Goal: Task Accomplishment & Management: Use online tool/utility

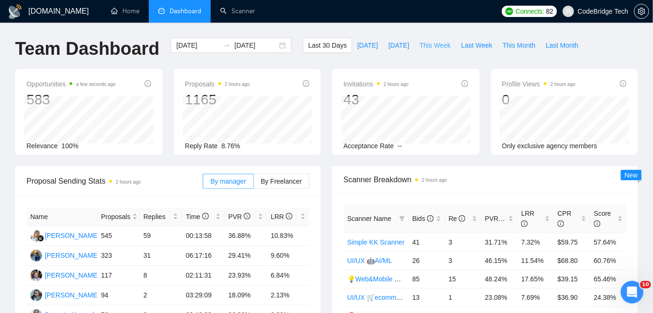
click at [435, 43] on span "This Week" at bounding box center [434, 45] width 31 height 10
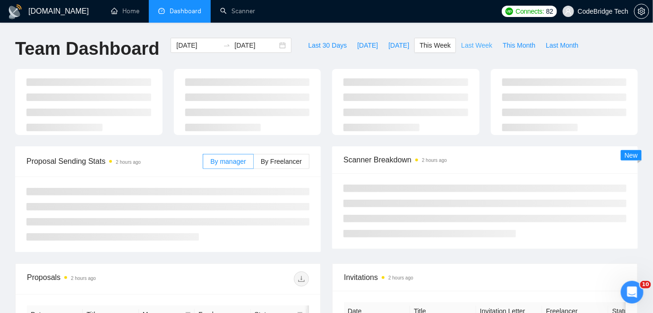
type input "[DATE]"
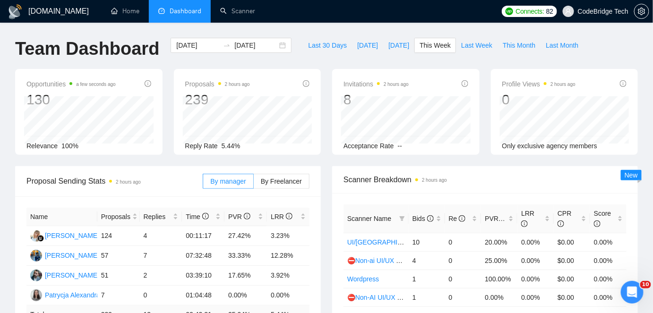
scroll to position [43, 0]
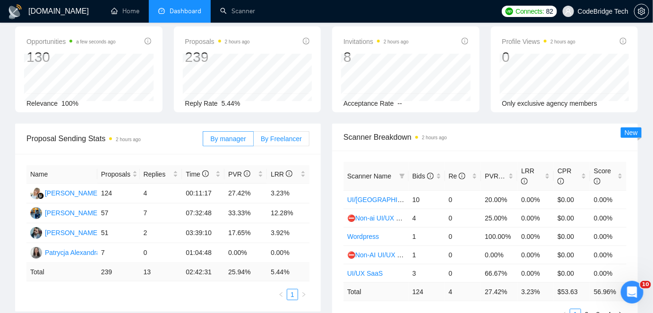
click at [299, 140] on span "By Freelancer" at bounding box center [281, 139] width 41 height 8
click at [254, 141] on input "By Freelancer" at bounding box center [254, 141] width 0 height 0
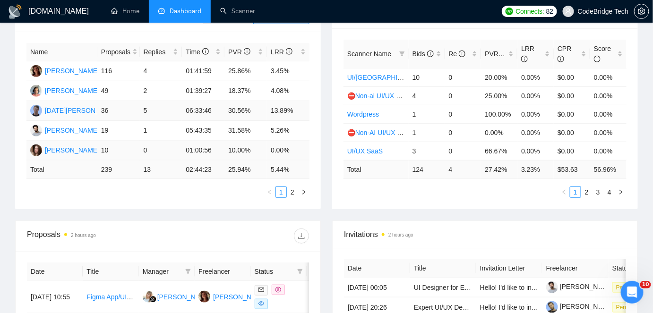
scroll to position [214, 0]
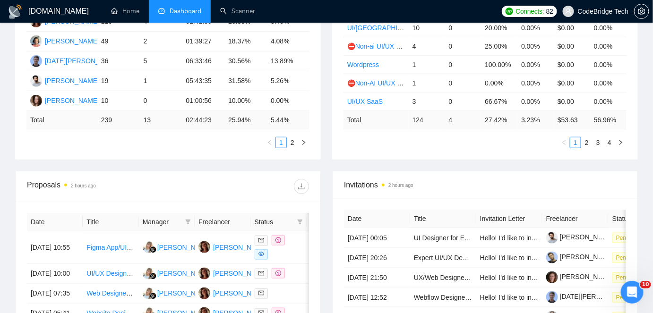
click at [307, 221] on th at bounding box center [323, 222] width 32 height 18
click at [299, 222] on icon "filter" at bounding box center [300, 222] width 6 height 6
click at [271, 237] on span "Chat" at bounding box center [270, 241] width 18 height 8
checkbox input "true"
click at [190, 222] on icon "filter" at bounding box center [188, 222] width 6 height 6
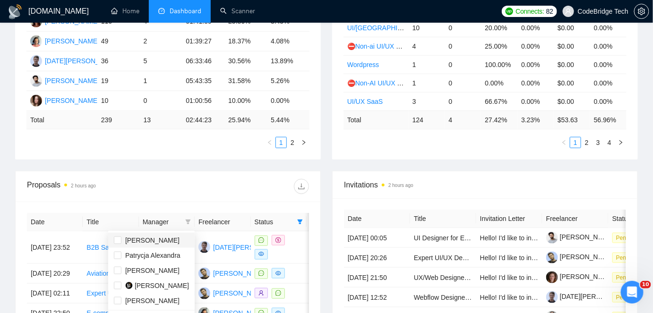
click at [150, 242] on span "[PERSON_NAME]" at bounding box center [152, 241] width 54 height 8
checkbox input "true"
click at [205, 187] on div at bounding box center [238, 186] width 141 height 15
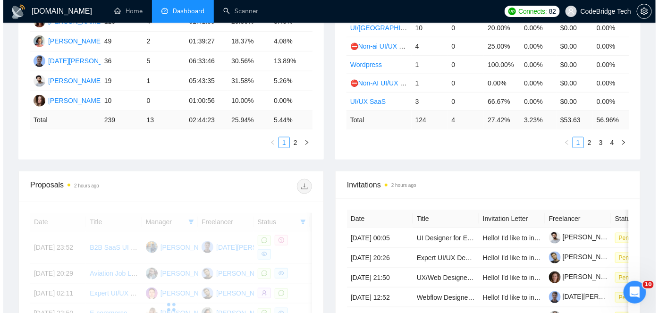
scroll to position [257, 0]
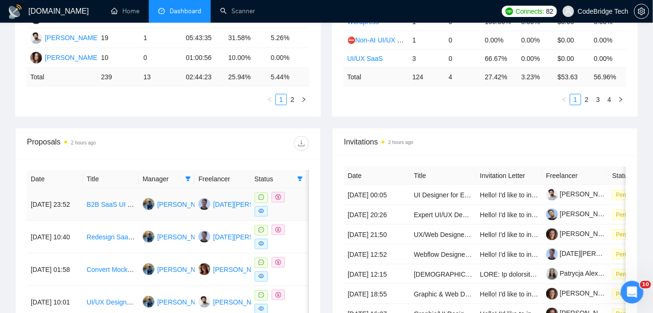
click at [94, 212] on td "B2B SaaS UI Designer Needed for CRM MVP" at bounding box center [111, 204] width 56 height 33
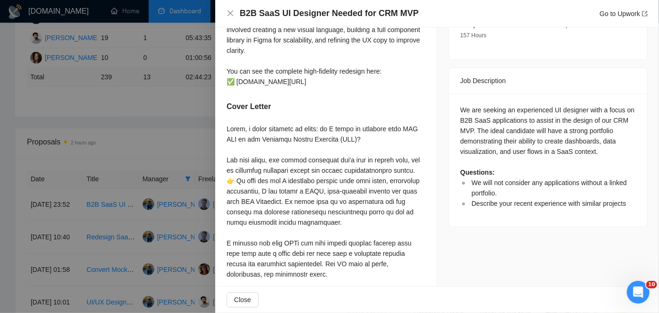
scroll to position [386, 0]
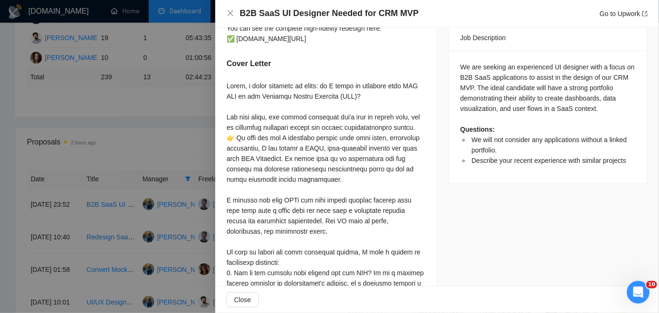
click at [161, 128] on div at bounding box center [329, 156] width 659 height 313
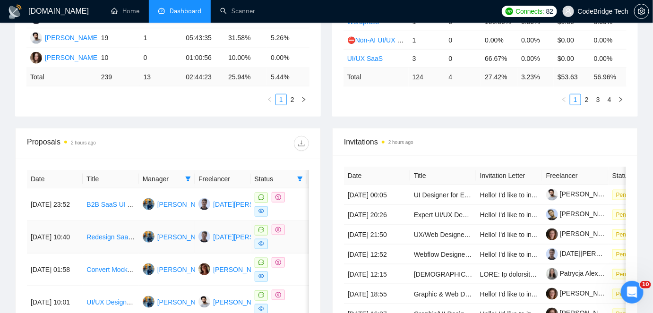
click at [73, 245] on td "[DATE] 10:40" at bounding box center [55, 237] width 56 height 33
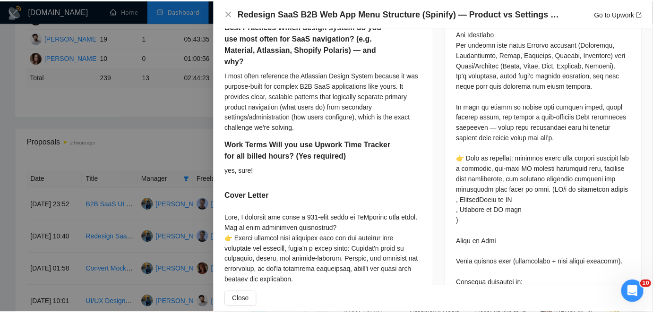
scroll to position [558, 0]
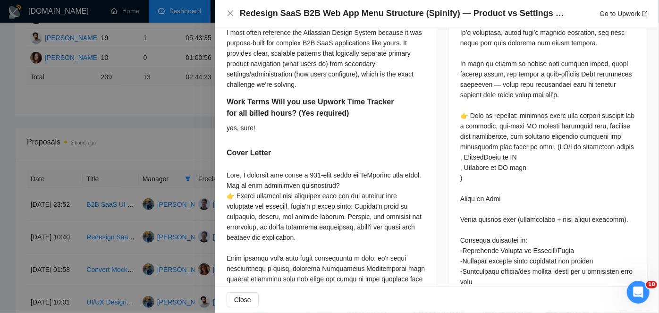
click at [120, 154] on div at bounding box center [329, 156] width 659 height 313
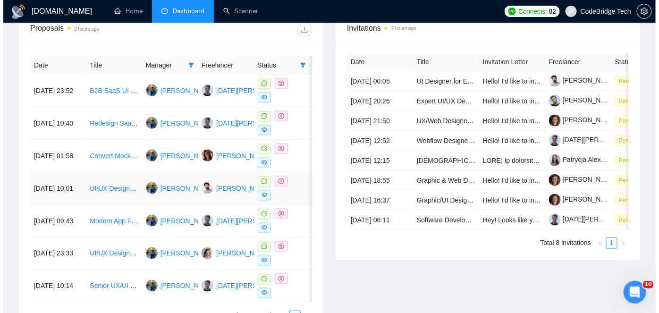
scroll to position [386, 0]
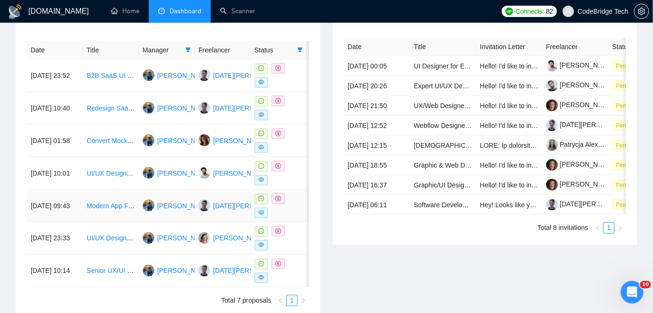
click at [79, 217] on td "[DATE] 09:43" at bounding box center [55, 206] width 56 height 33
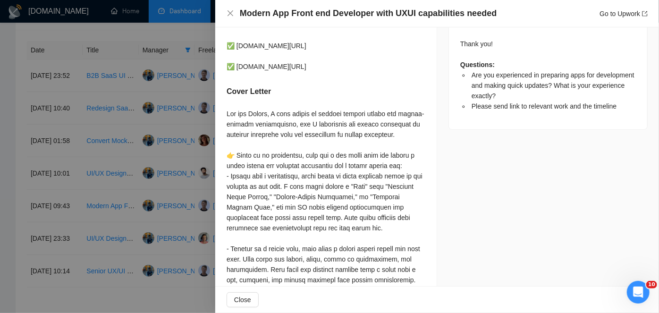
scroll to position [644, 0]
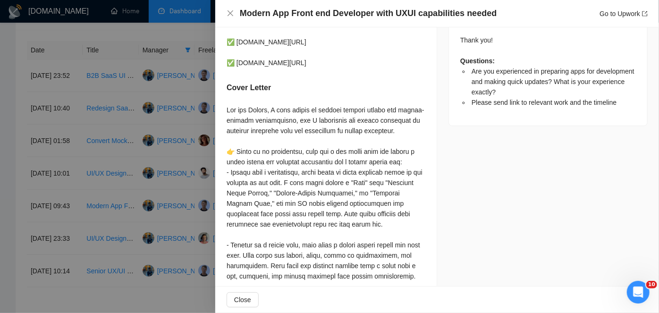
click at [116, 243] on div at bounding box center [329, 156] width 659 height 313
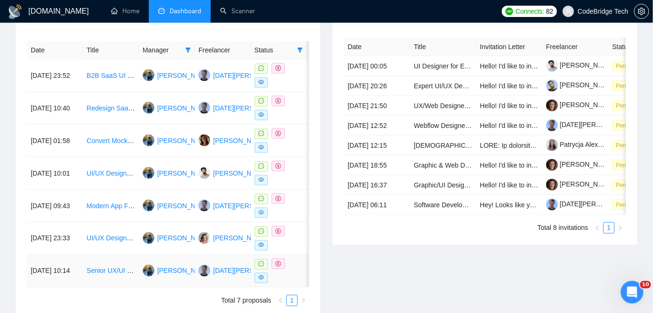
click at [55, 271] on td "[DATE] 10:14" at bounding box center [55, 271] width 56 height 33
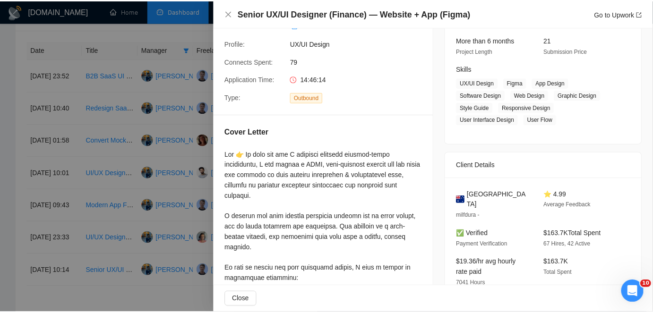
scroll to position [85, 0]
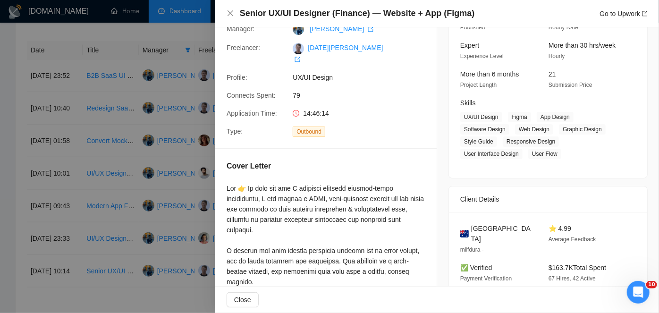
click at [124, 166] on div at bounding box center [329, 156] width 659 height 313
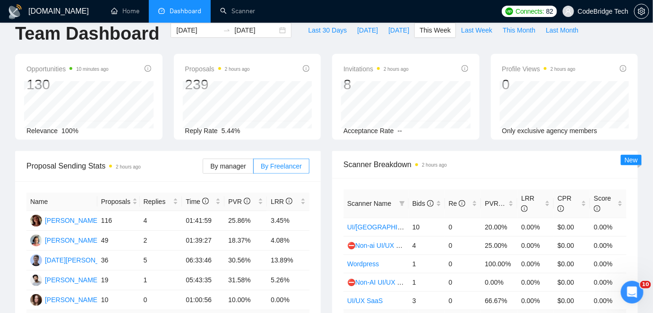
scroll to position [0, 0]
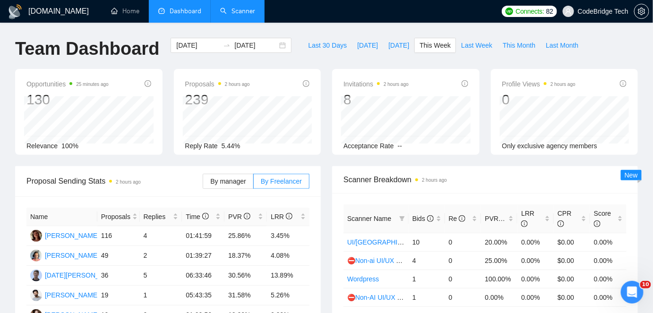
click at [235, 13] on link "Scanner" at bounding box center [237, 11] width 35 height 8
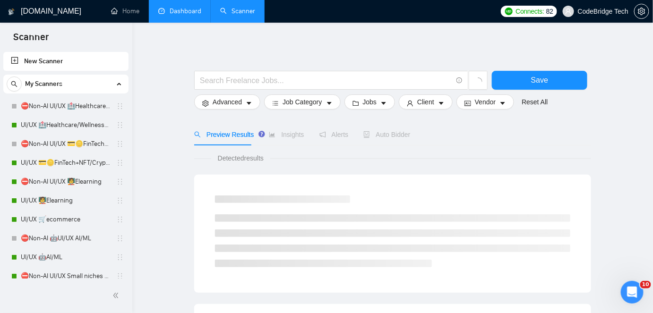
click at [193, 15] on link "Dashboard" at bounding box center [179, 11] width 43 height 8
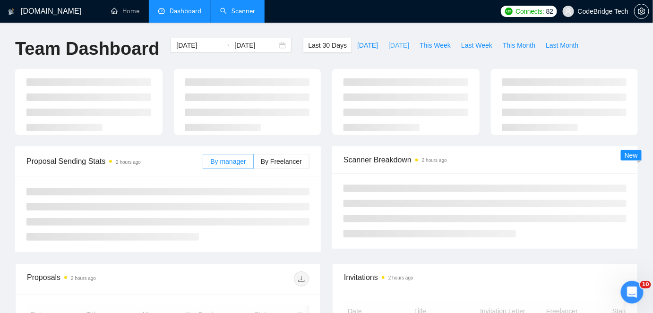
click at [400, 47] on span "[DATE]" at bounding box center [398, 45] width 21 height 10
type input "[DATE]"
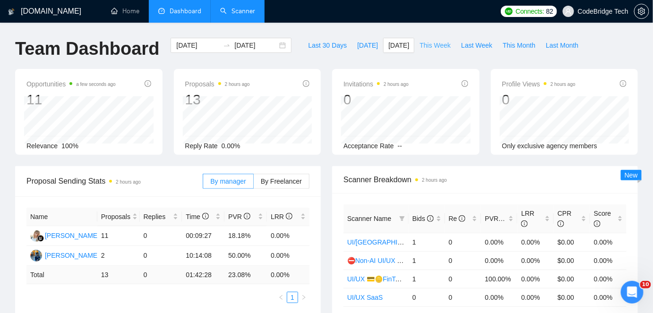
click at [435, 40] on span "This Week" at bounding box center [434, 45] width 31 height 10
type input "[DATE]"
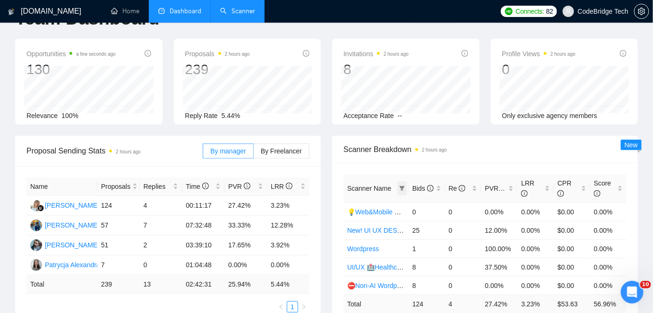
scroll to position [43, 0]
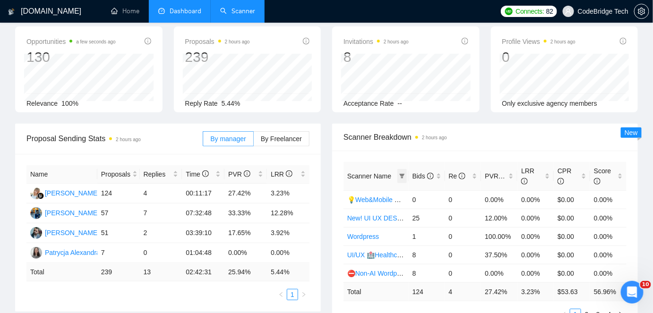
click at [401, 174] on icon "filter" at bounding box center [401, 176] width 5 height 5
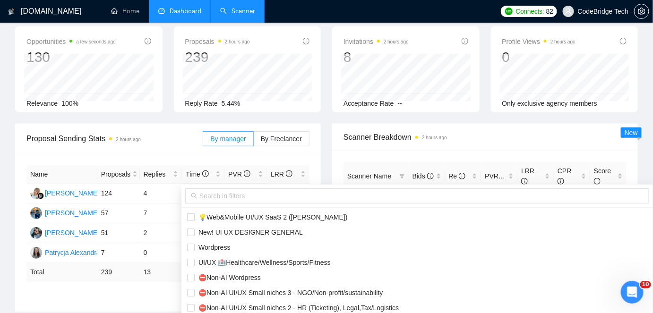
click at [452, 149] on div "Scanner Breakdown 2 hours ago" at bounding box center [484, 137] width 283 height 27
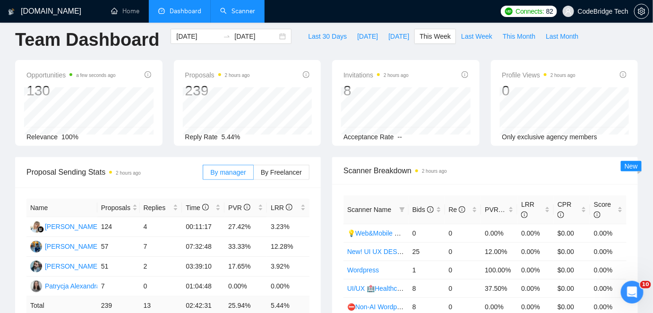
scroll to position [0, 0]
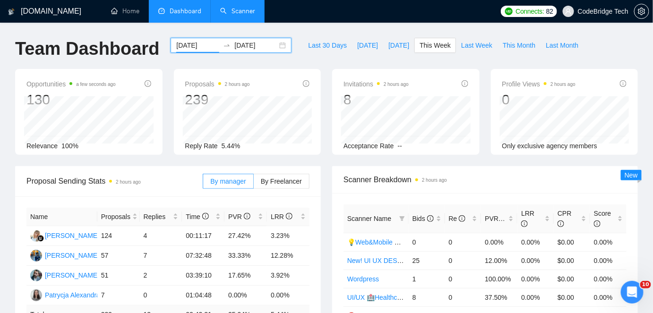
click at [179, 43] on input "[DATE]" at bounding box center [197, 45] width 43 height 10
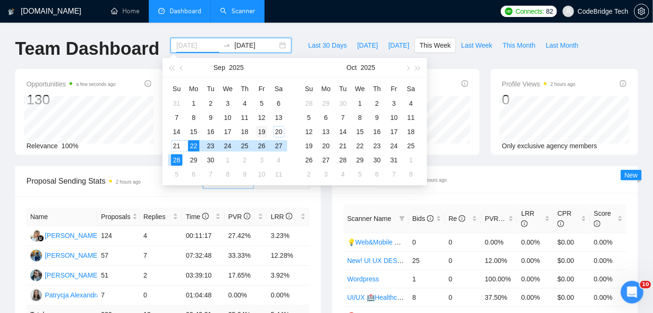
type input "[DATE]"
click at [266, 132] on div "19" at bounding box center [261, 131] width 11 height 11
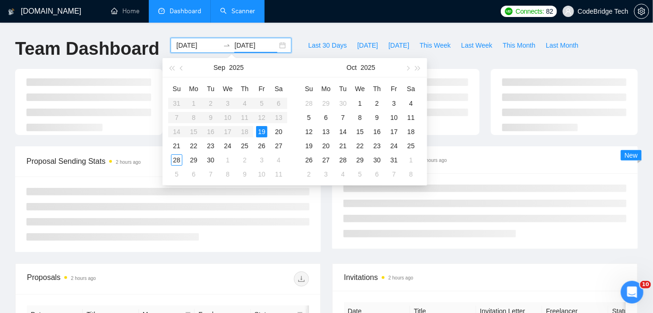
type input "[DATE]"
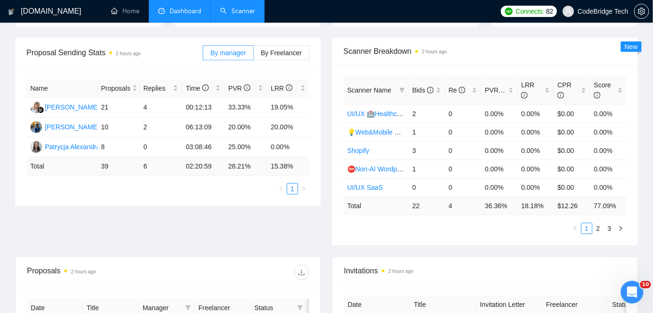
scroll to position [257, 0]
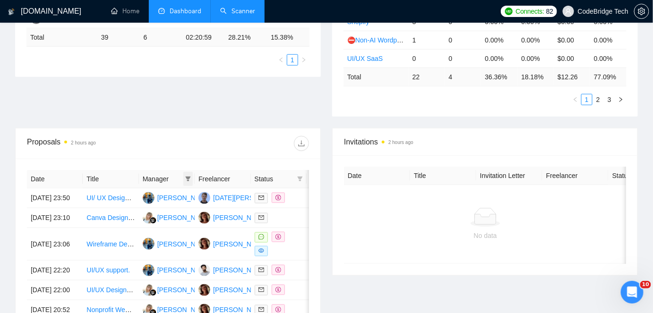
click at [186, 177] on icon "filter" at bounding box center [188, 179] width 6 height 6
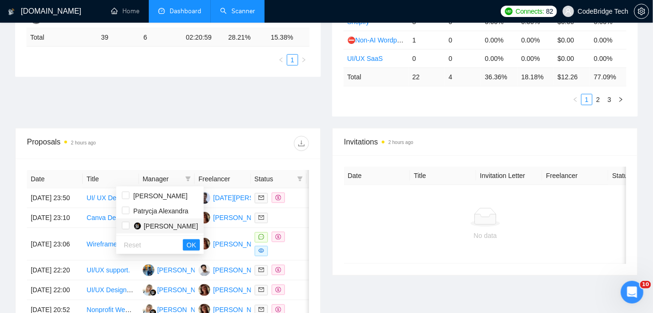
click at [162, 228] on span "[PERSON_NAME]" at bounding box center [171, 226] width 54 height 8
checkbox input "true"
click at [187, 249] on span "OK" at bounding box center [191, 245] width 9 height 10
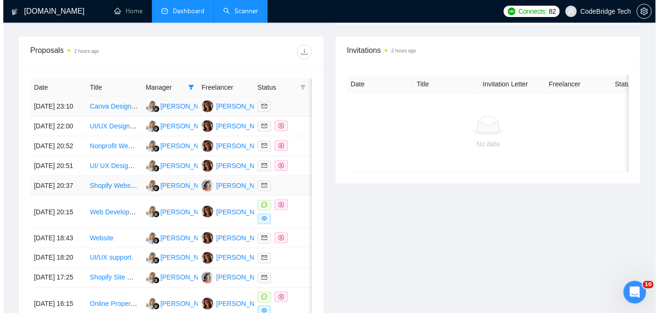
scroll to position [300, 0]
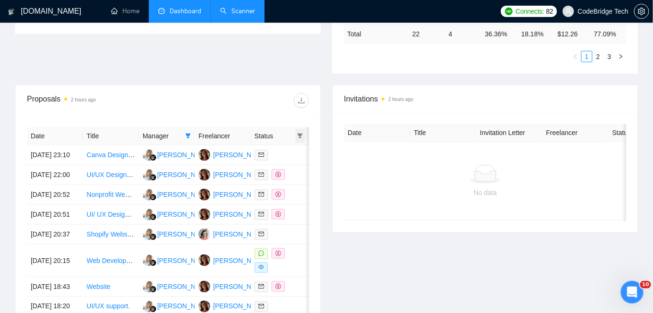
click at [300, 133] on icon "filter" at bounding box center [300, 136] width 6 height 6
click at [267, 153] on span "Chat" at bounding box center [270, 153] width 18 height 8
checkbox input "true"
click at [298, 189] on button "OK" at bounding box center [291, 186] width 17 height 11
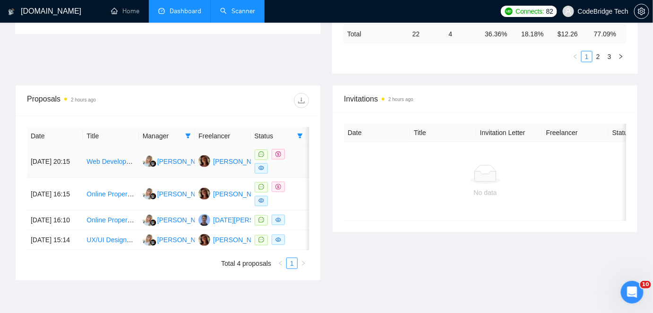
click at [85, 172] on td "Web Development, Graphics and Figma Specialist from Logo to Web Development" at bounding box center [111, 161] width 56 height 33
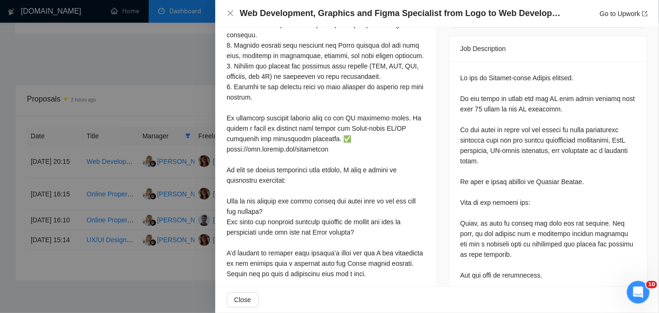
scroll to position [472, 0]
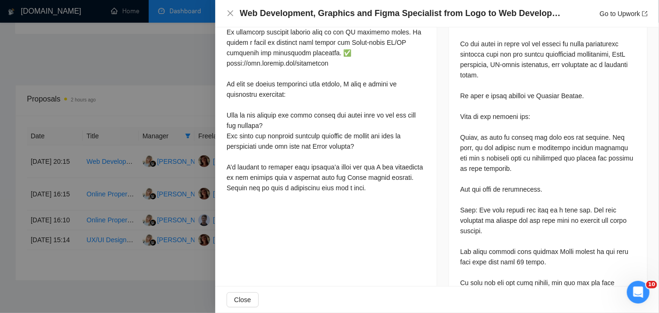
click at [105, 246] on div at bounding box center [329, 156] width 659 height 313
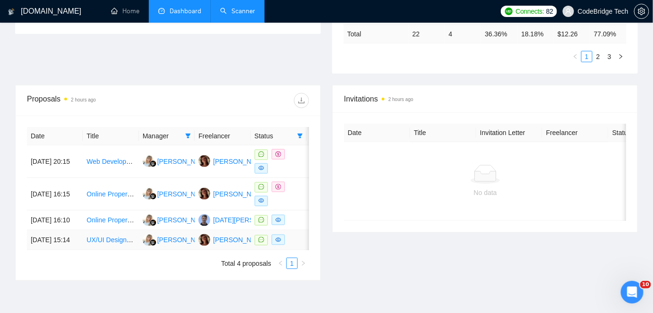
click at [75, 250] on td "[DATE] 15:14" at bounding box center [55, 240] width 56 height 20
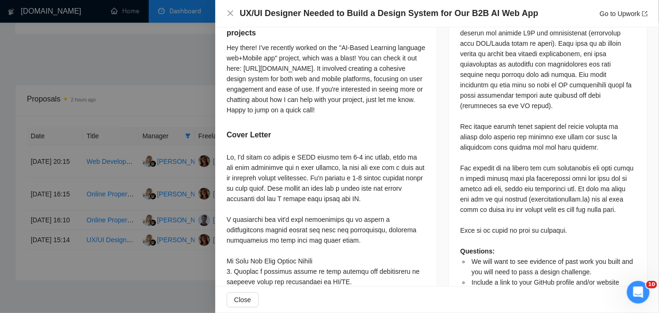
click at [77, 209] on div at bounding box center [329, 156] width 659 height 313
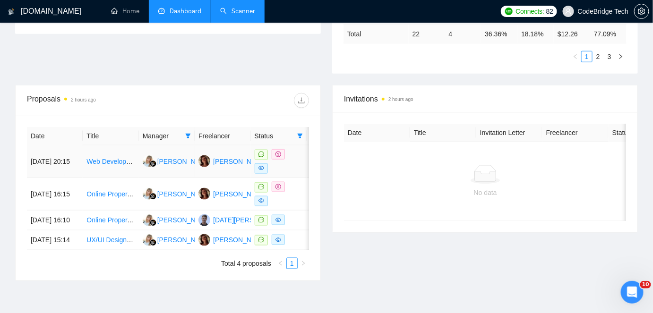
click at [77, 166] on td "[DATE] 20:15" at bounding box center [55, 161] width 56 height 33
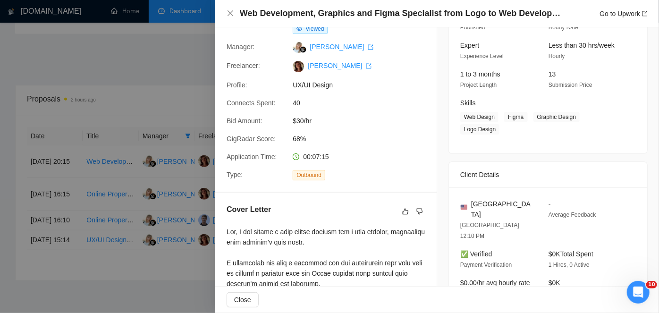
scroll to position [0, 0]
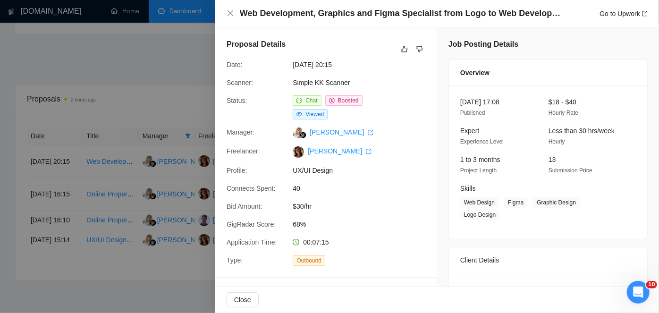
click at [141, 55] on div at bounding box center [329, 156] width 659 height 313
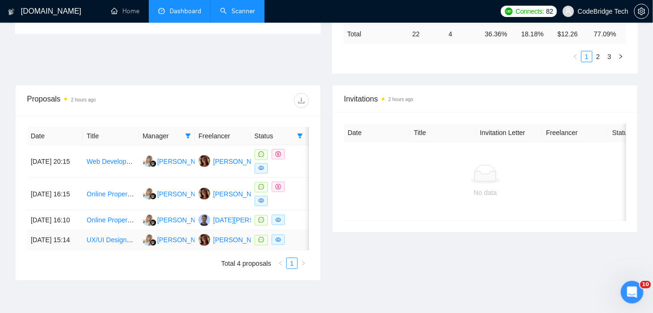
click at [70, 250] on td "[DATE] 15:14" at bounding box center [55, 240] width 56 height 20
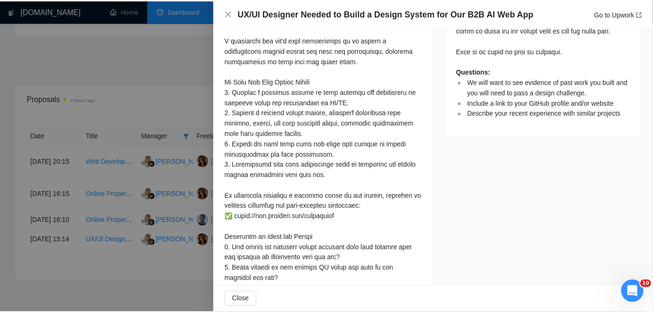
scroll to position [566, 0]
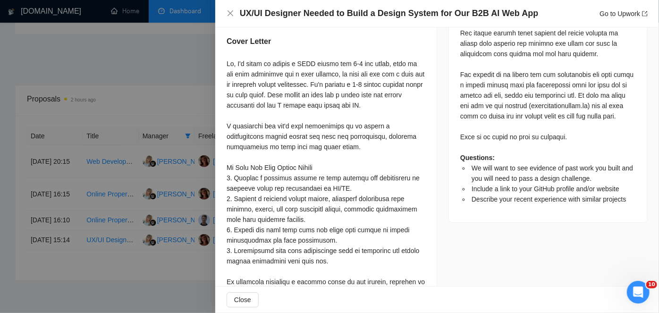
click at [127, 67] on div at bounding box center [329, 156] width 659 height 313
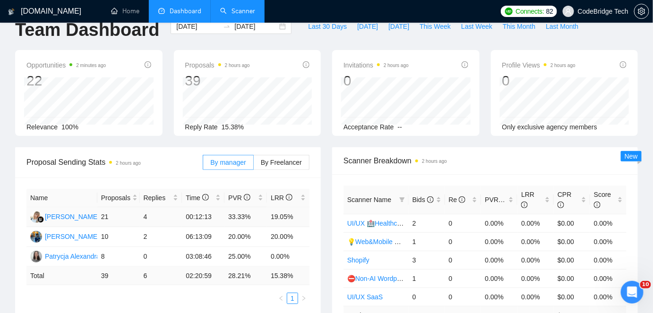
scroll to position [0, 0]
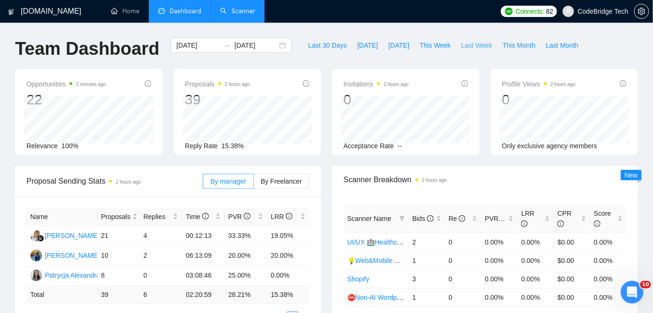
click at [476, 49] on span "Last Week" at bounding box center [476, 45] width 31 height 10
type input "[DATE]"
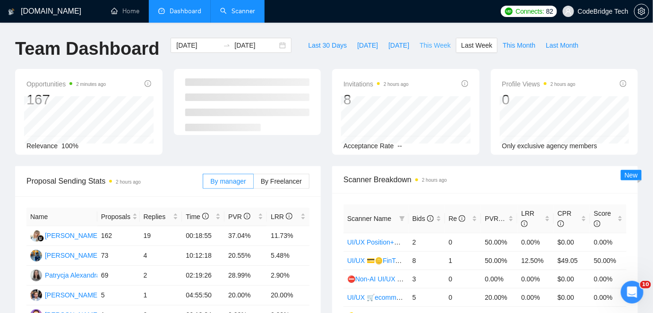
click at [424, 46] on span "This Week" at bounding box center [434, 45] width 31 height 10
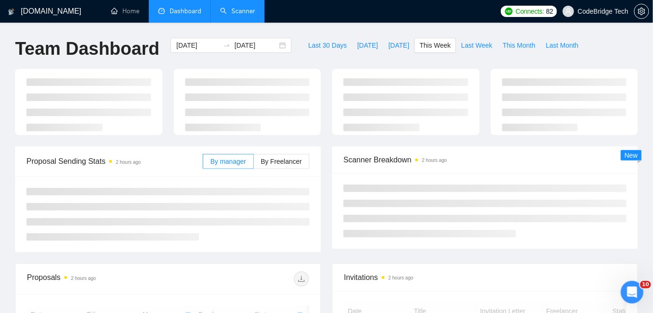
type input "[DATE]"
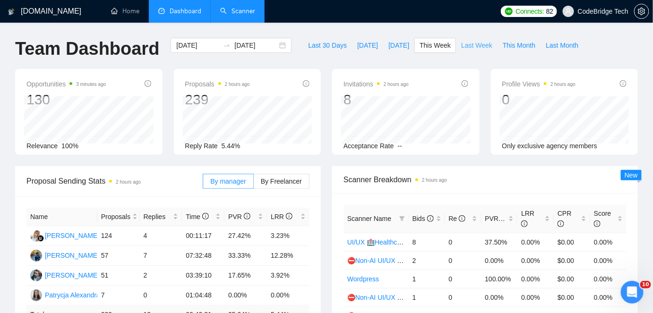
click at [474, 49] on span "Last Week" at bounding box center [476, 45] width 31 height 10
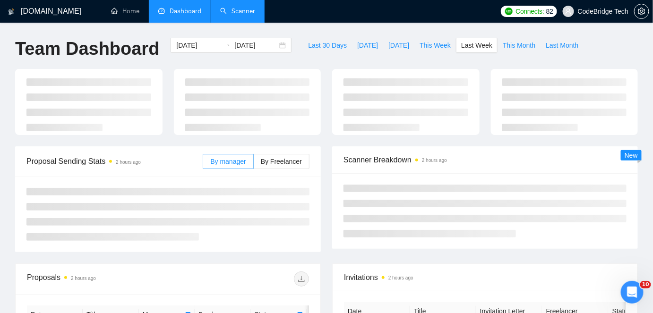
type input "[DATE]"
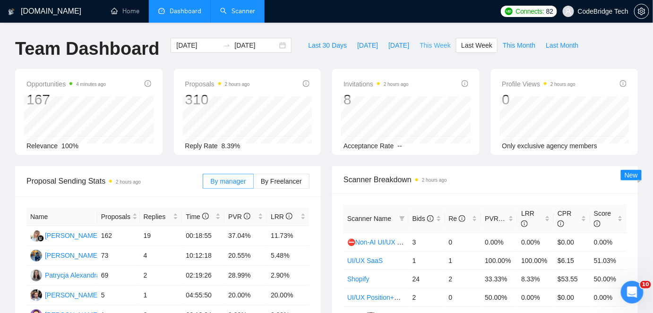
click at [433, 46] on span "This Week" at bounding box center [434, 45] width 31 height 10
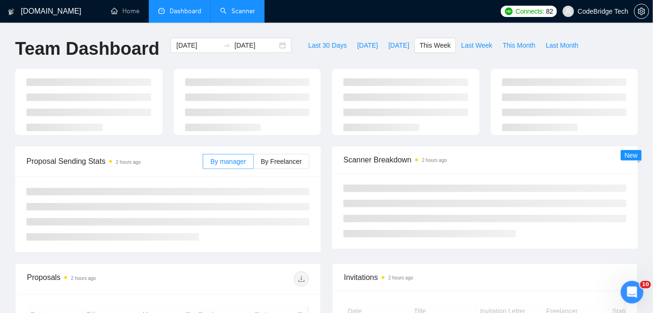
type input "[DATE]"
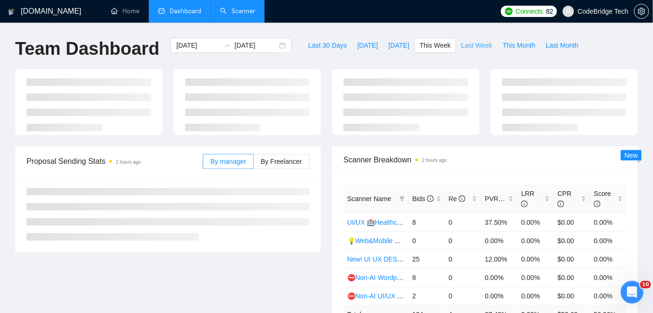
click at [461, 46] on span "Last Week" at bounding box center [476, 45] width 31 height 10
type input "[DATE]"
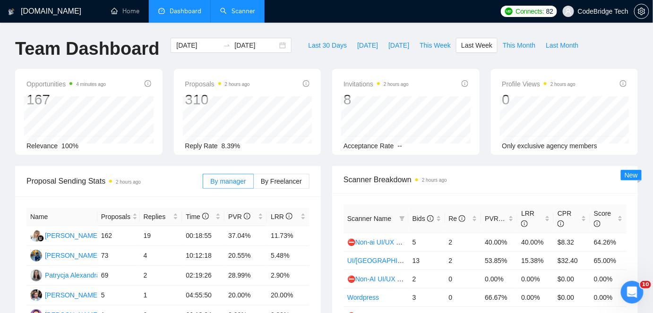
click at [230, 15] on link "Scanner" at bounding box center [237, 11] width 35 height 8
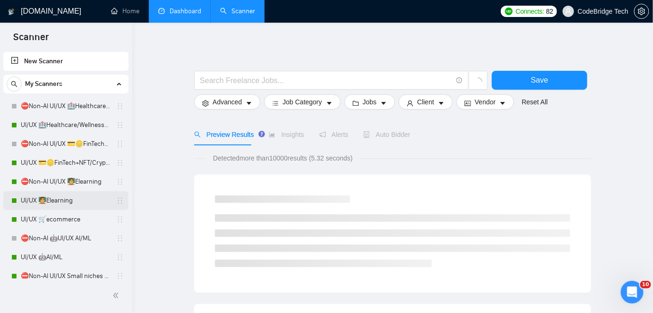
click at [66, 196] on link "UI/UX 🧑‍🏫Elearning" at bounding box center [66, 200] width 90 height 19
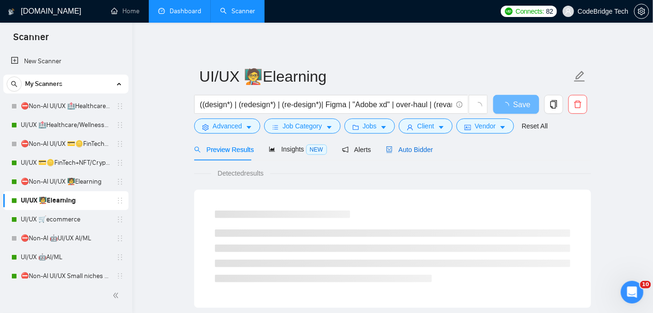
click at [422, 154] on div "Auto Bidder" at bounding box center [409, 150] width 47 height 10
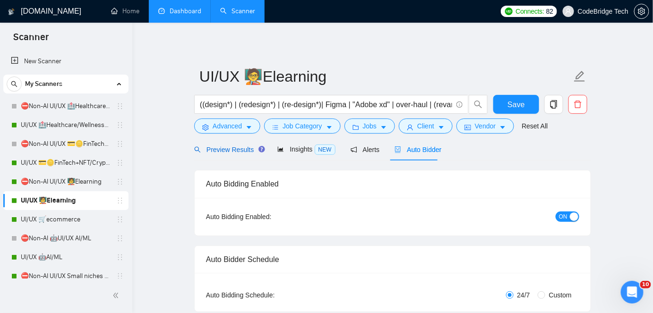
click at [252, 153] on span "Preview Results" at bounding box center [228, 150] width 68 height 8
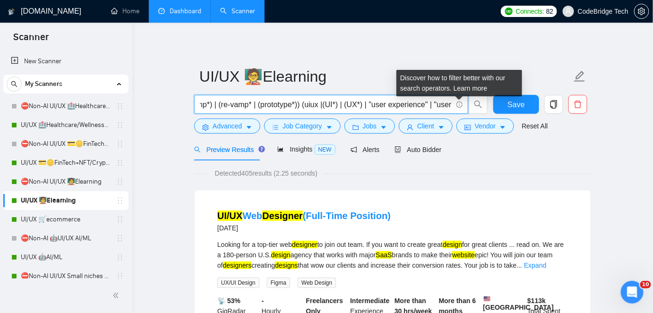
scroll to position [0, 284]
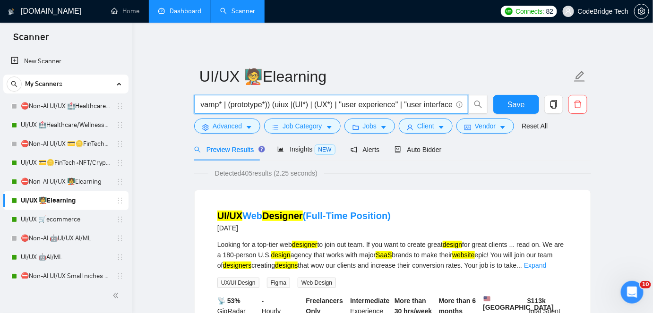
drag, startPoint x: 432, startPoint y: 103, endPoint x: 395, endPoint y: 103, distance: 36.8
click at [395, 103] on input "((design*) | (redesign*) | (re-design*)| Figma | "Adobe xd" | over-haul | (reva…" at bounding box center [326, 105] width 252 height 12
click at [430, 153] on span "Auto Bidder" at bounding box center [417, 150] width 47 height 8
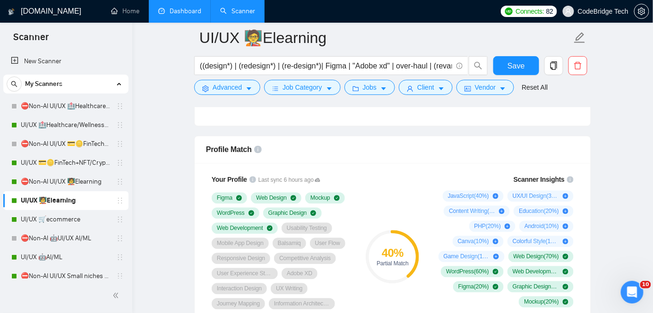
scroll to position [601, 0]
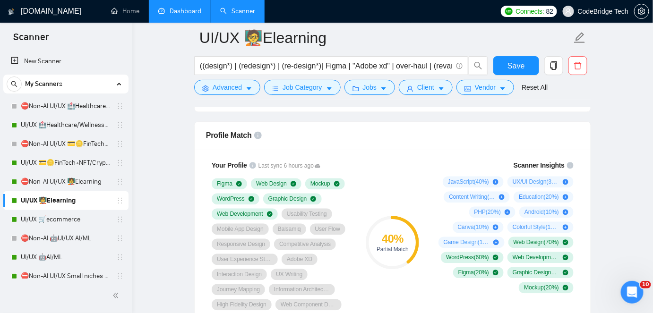
drag, startPoint x: 66, startPoint y: 218, endPoint x: 396, endPoint y: 119, distance: 345.3
click at [66, 218] on link "UI/UX 🛒ecommerce" at bounding box center [66, 219] width 90 height 19
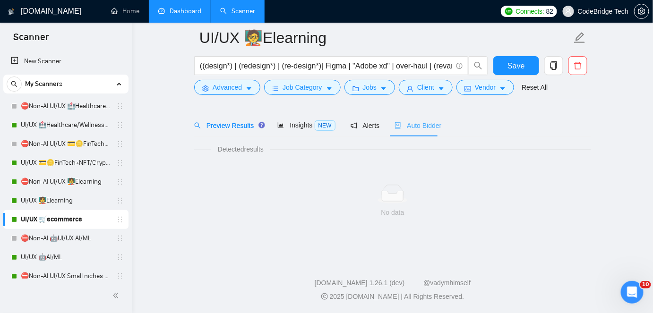
scroll to position [31, 0]
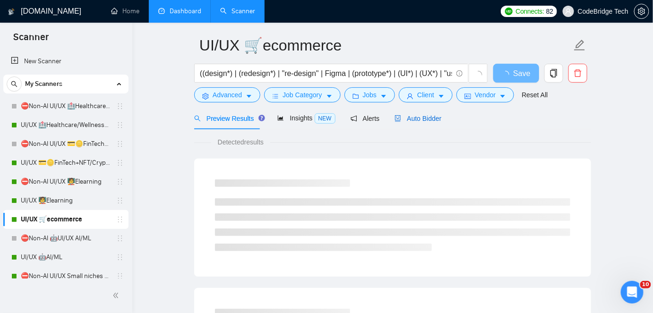
click at [413, 117] on span "Auto Bidder" at bounding box center [417, 119] width 47 height 8
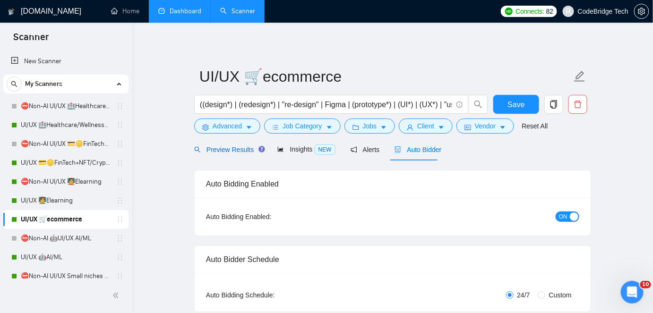
click at [252, 146] on span "Preview Results" at bounding box center [228, 150] width 68 height 8
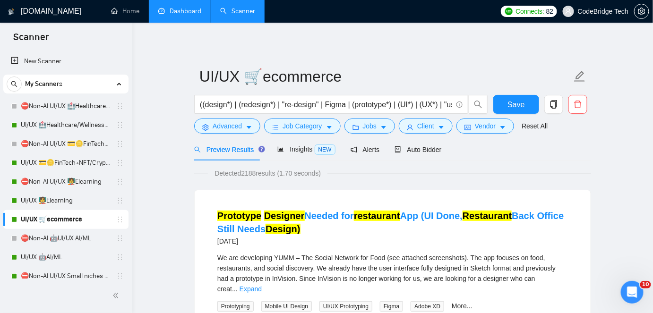
click at [234, 155] on div "Preview Results" at bounding box center [228, 149] width 68 height 22
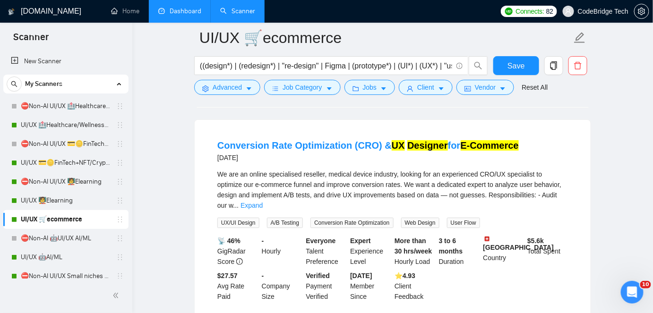
scroll to position [1374, 0]
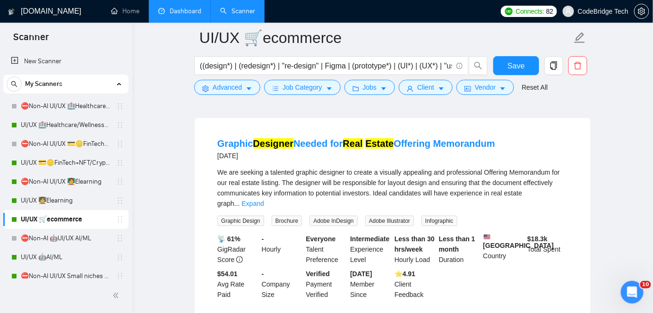
click at [279, 216] on span "Brochure" at bounding box center [287, 221] width 31 height 10
copy span "Brochure"
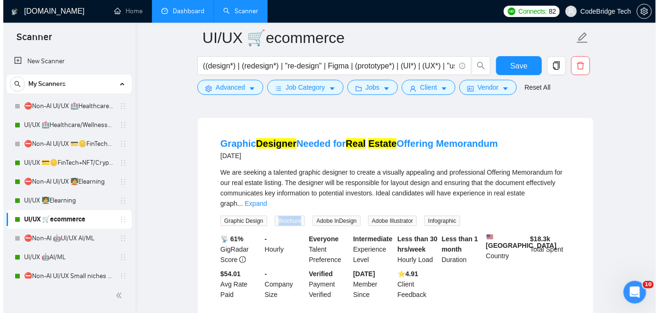
scroll to position [1331, 0]
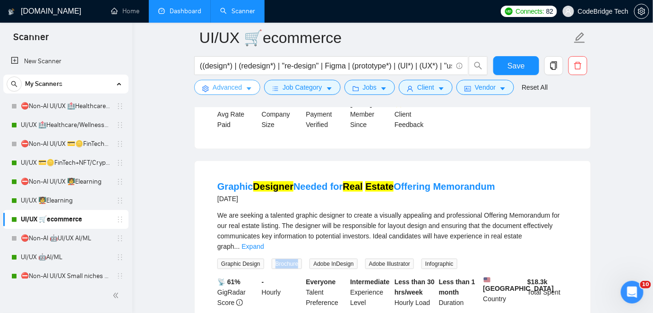
click at [239, 83] on span "Advanced" at bounding box center [227, 87] width 29 height 10
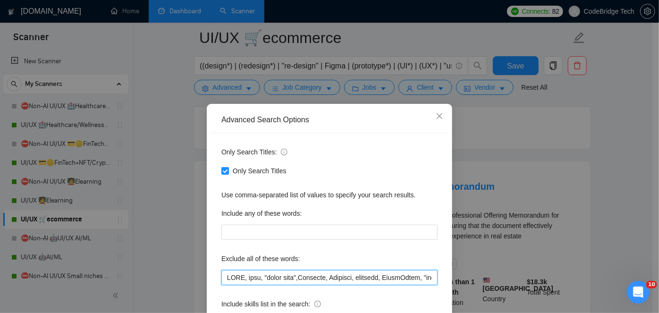
click at [293, 271] on input "text" at bounding box center [330, 277] width 216 height 15
click at [322, 278] on input "text" at bounding box center [330, 277] width 216 height 15
click at [243, 277] on input "text" at bounding box center [330, 277] width 216 height 15
click at [225, 280] on input "text" at bounding box center [330, 277] width 216 height 15
paste input "Brochure"
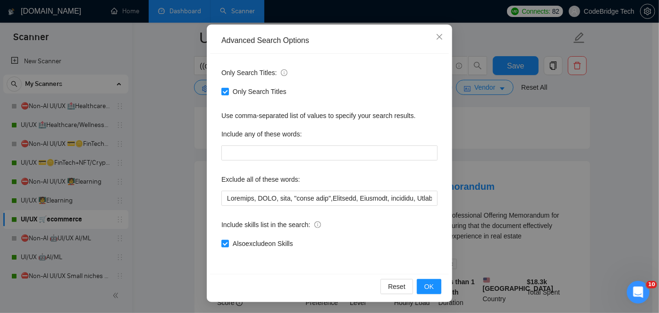
scroll to position [1262, 0]
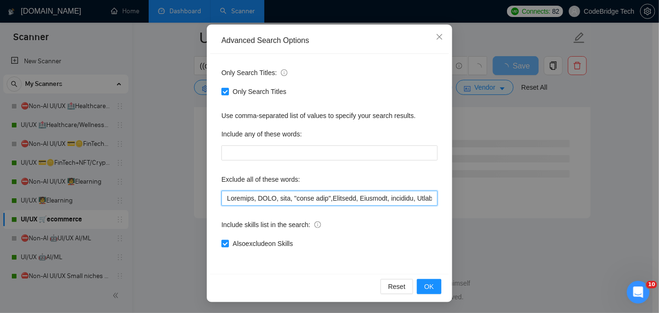
click at [253, 198] on input "text" at bounding box center [330, 198] width 216 height 15
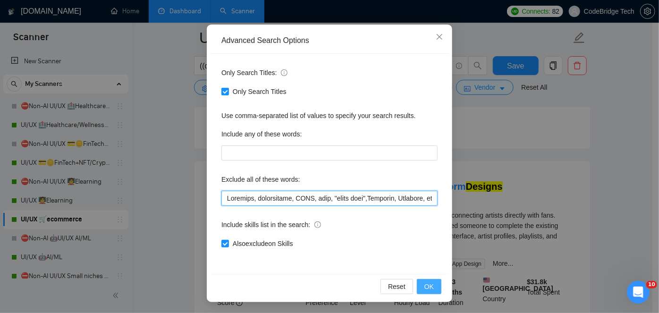
type input "Brochure, infographic, NSFW, nude, "adult site",Airtable, Wearable, hardware, S…"
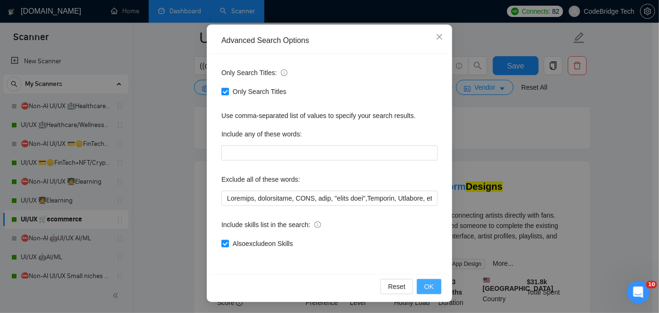
click at [431, 289] on span "OK" at bounding box center [429, 287] width 9 height 10
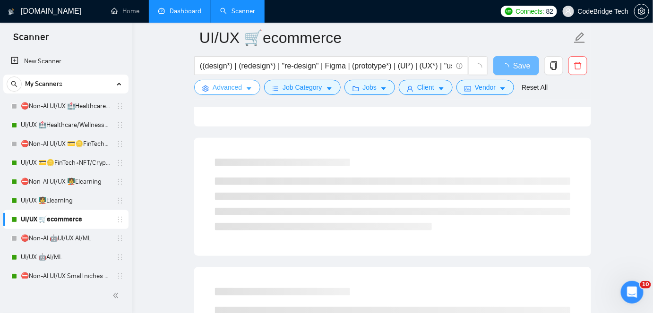
scroll to position [0, 0]
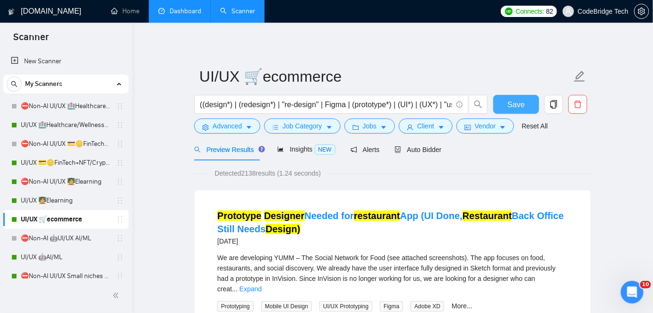
click at [519, 100] on span "Save" at bounding box center [515, 105] width 17 height 12
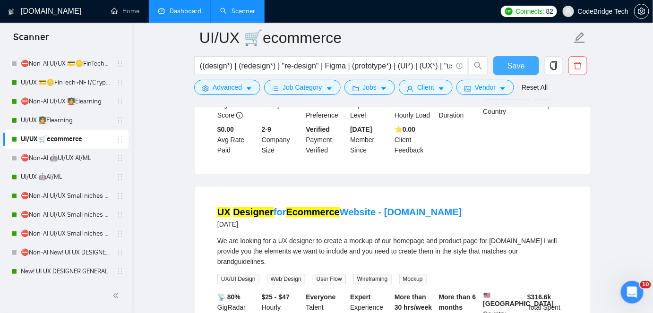
scroll to position [85, 0]
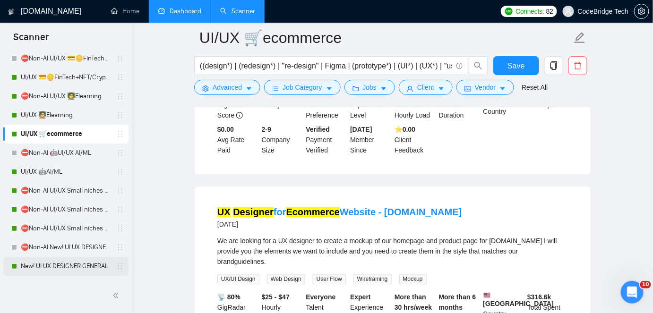
click at [59, 267] on link "New! UI UX DESIGNER GENERAL" at bounding box center [66, 266] width 90 height 19
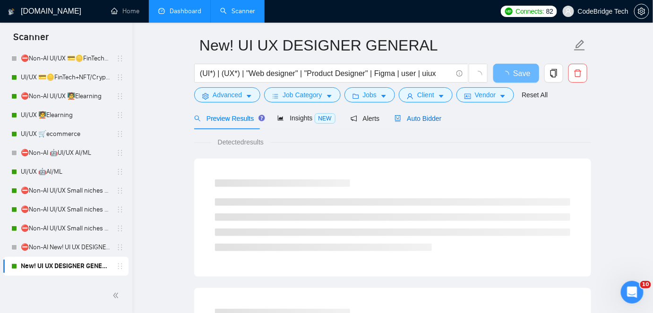
click at [431, 116] on span "Auto Bidder" at bounding box center [417, 119] width 47 height 8
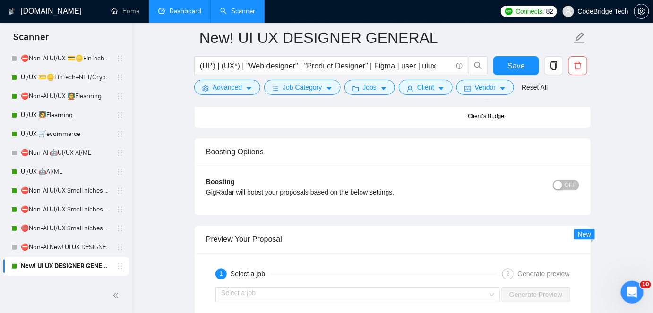
scroll to position [1905, 0]
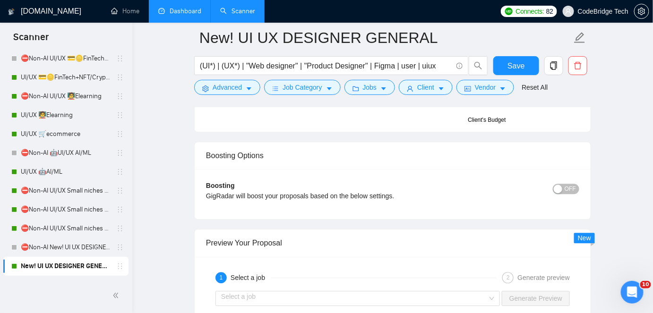
click at [567, 190] on span "OFF" at bounding box center [569, 189] width 11 height 10
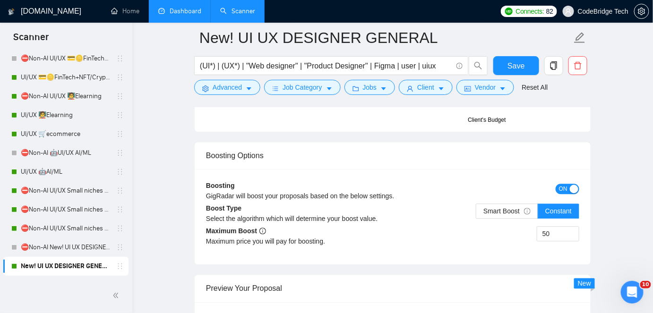
click at [534, 234] on div "50" at bounding box center [486, 239] width 187 height 26
type input "45"
click at [530, 60] on button "Save" at bounding box center [516, 65] width 46 height 19
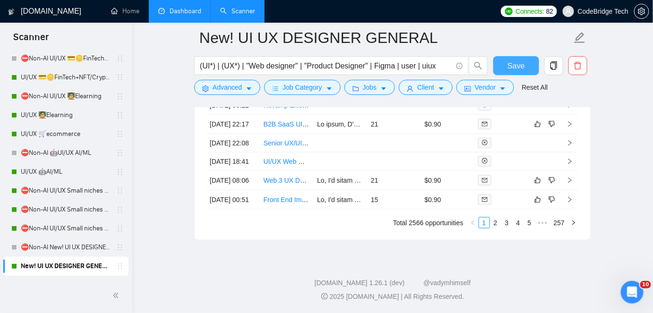
scroll to position [2721, 0]
click at [493, 228] on link "2" at bounding box center [495, 223] width 10 height 10
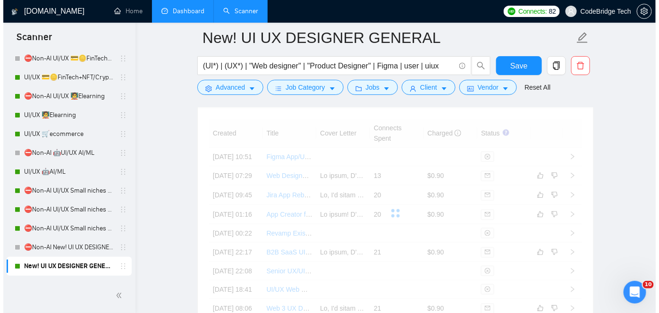
scroll to position [2635, 0]
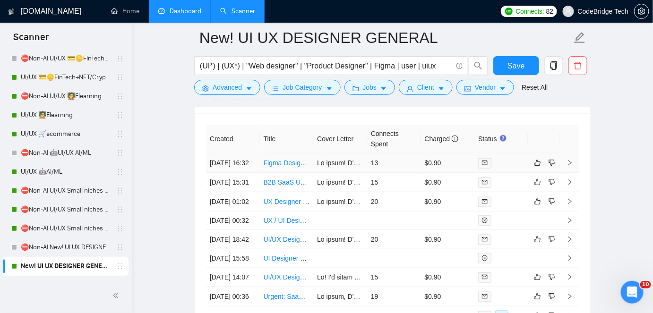
click at [336, 171] on td at bounding box center [340, 163] width 54 height 19
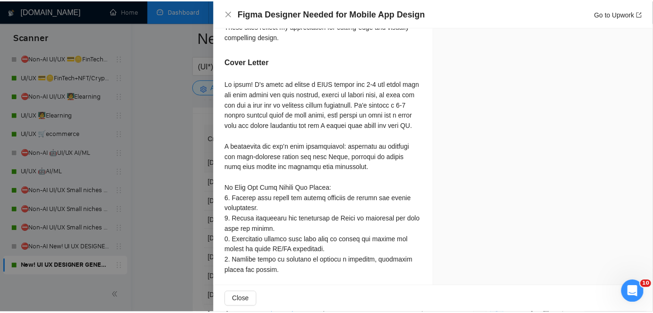
scroll to position [816, 0]
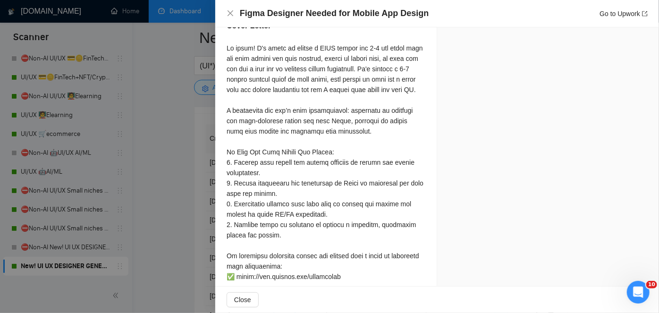
click at [193, 173] on div at bounding box center [329, 156] width 659 height 313
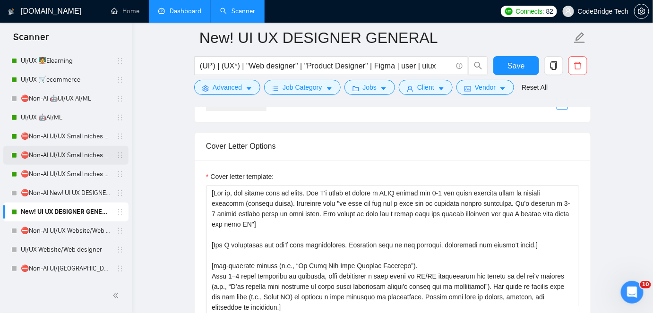
scroll to position [171, 0]
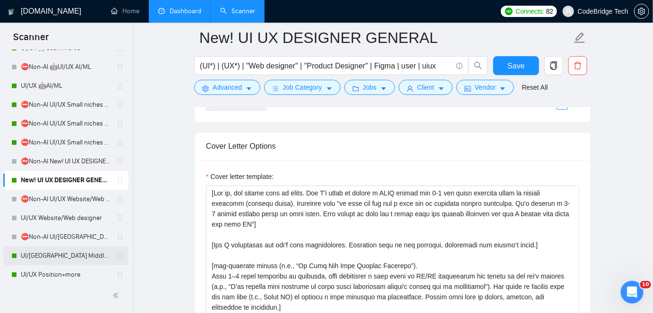
click at [77, 257] on link "UI/[GEOGRAPHIC_DATA] Middle - [GEOGRAPHIC_DATA], [GEOGRAPHIC_DATA], [GEOGRAPHIC…" at bounding box center [66, 256] width 90 height 19
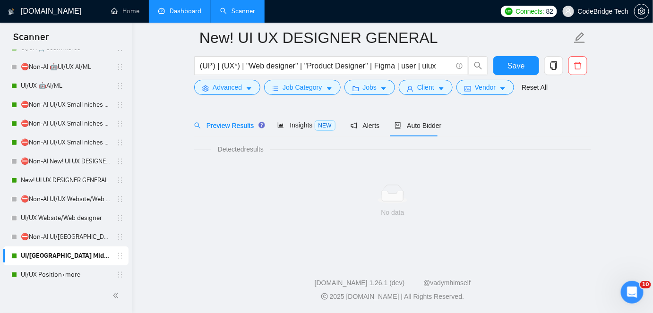
scroll to position [31, 0]
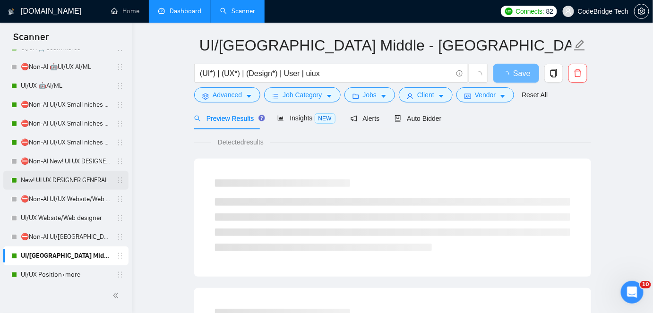
click at [64, 181] on link "New! UI UX DESIGNER GENERAL" at bounding box center [66, 180] width 90 height 19
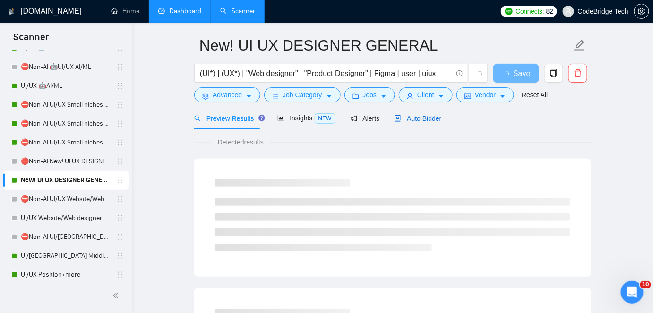
click at [417, 122] on div "Auto Bidder" at bounding box center [417, 118] width 47 height 10
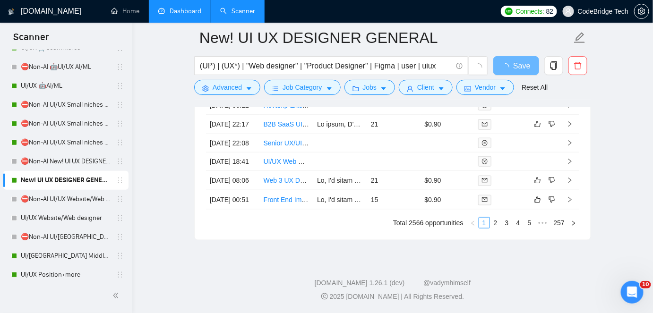
scroll to position [2742, 0]
click at [496, 228] on link "2" at bounding box center [495, 223] width 10 height 10
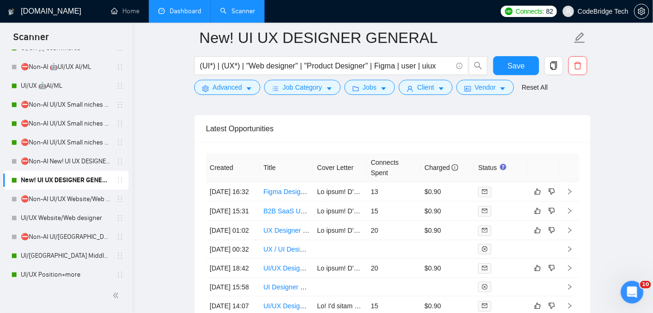
scroll to position [2656, 0]
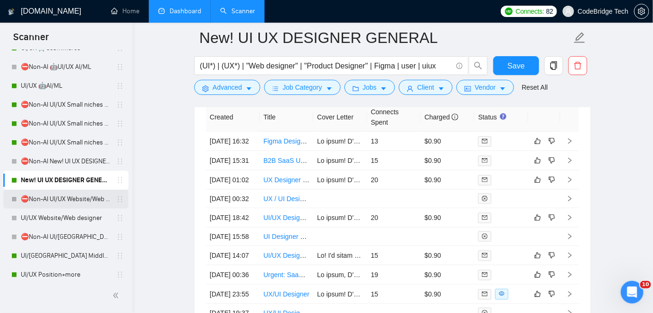
click at [76, 190] on link "⛔Non-AI UI/UX Website/Web designer" at bounding box center [66, 199] width 90 height 19
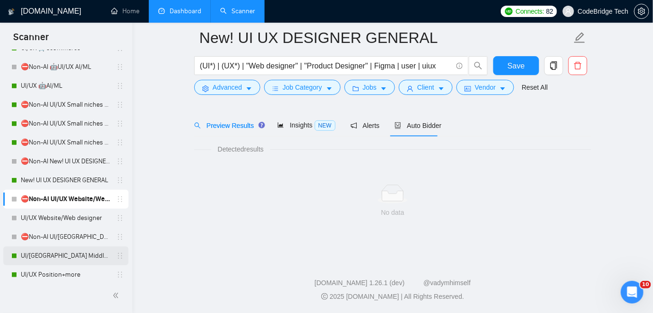
scroll to position [31, 0]
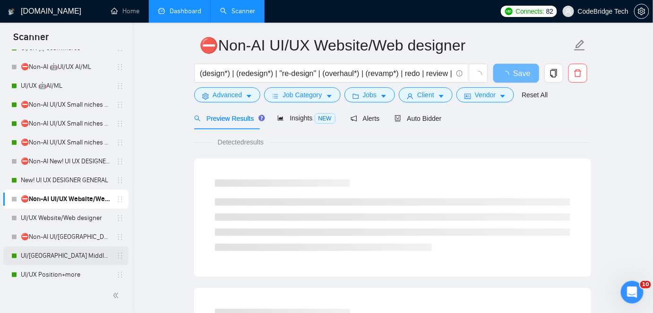
click at [57, 249] on link "UI/[GEOGRAPHIC_DATA] Middle - [GEOGRAPHIC_DATA], [GEOGRAPHIC_DATA], [GEOGRAPHIC…" at bounding box center [66, 256] width 90 height 19
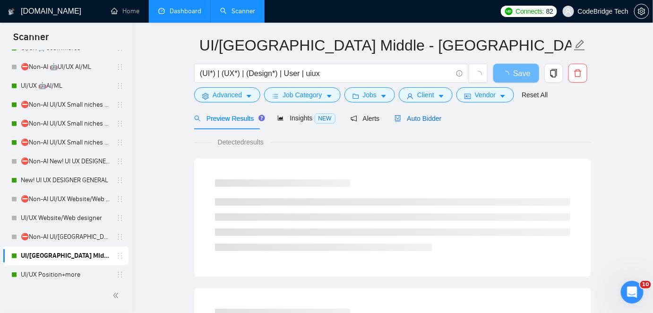
click at [398, 113] on div "Auto Bidder" at bounding box center [417, 118] width 47 height 10
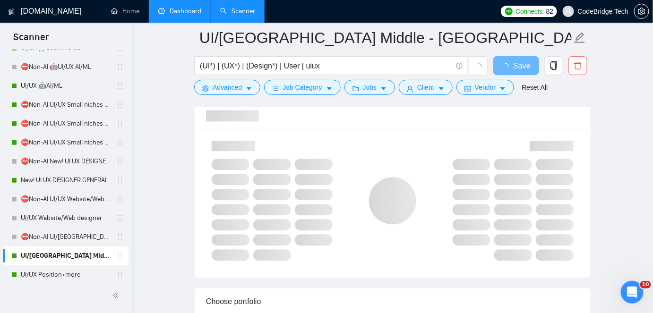
scroll to position [617, 0]
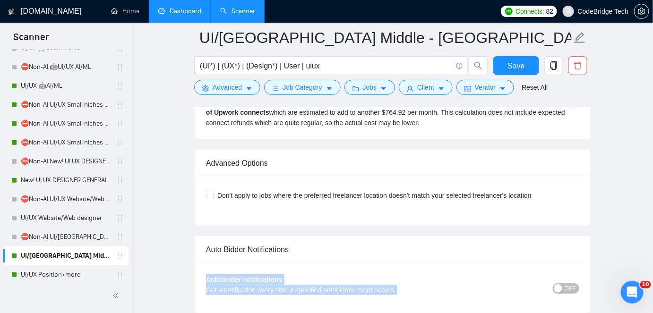
drag, startPoint x: 642, startPoint y: 255, endPoint x: 641, endPoint y: 268, distance: 13.2
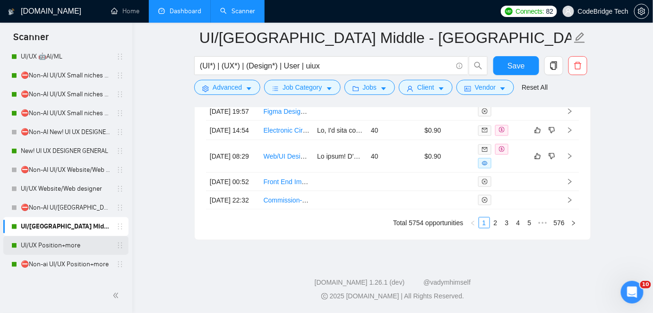
scroll to position [214, 0]
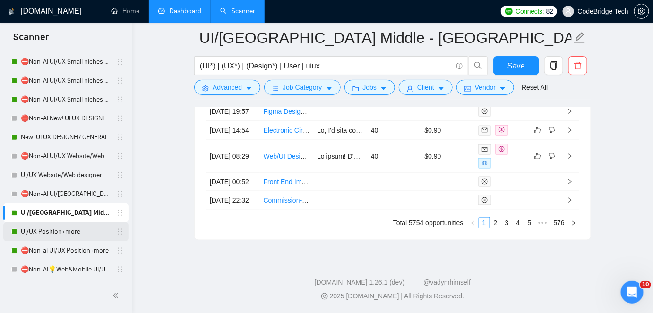
click at [59, 230] on link "UI/UX Position+more" at bounding box center [66, 231] width 90 height 19
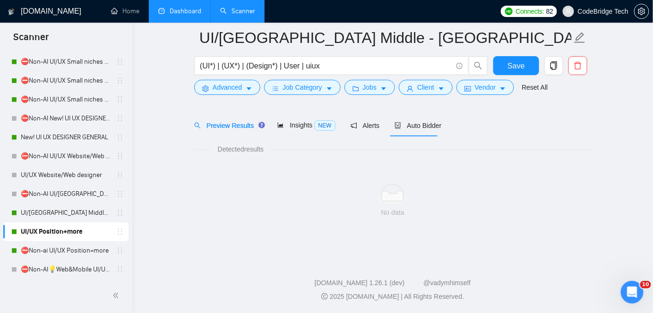
scroll to position [31, 0]
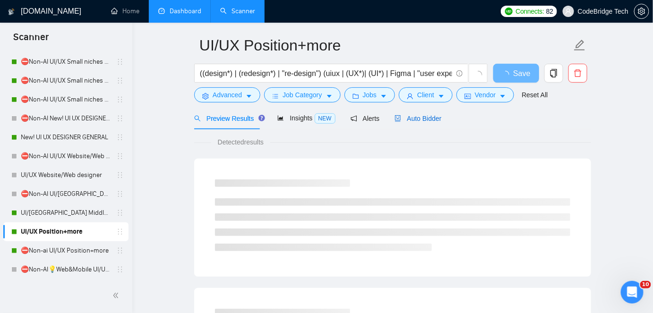
click at [421, 123] on div "Auto Bidder" at bounding box center [417, 118] width 47 height 10
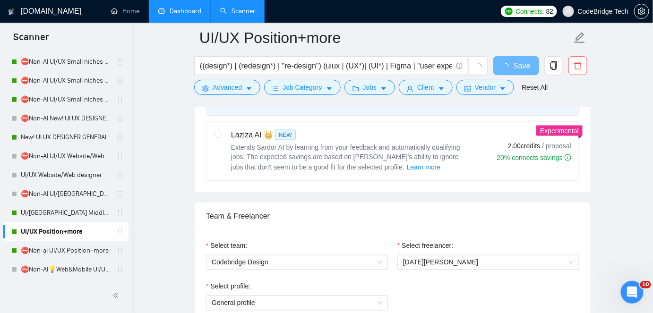
scroll to position [407, 0]
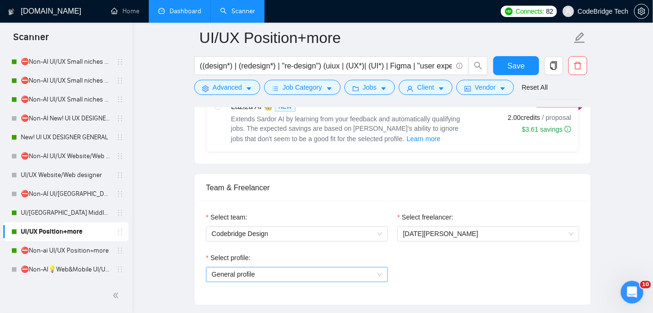
click at [227, 277] on span "General profile" at bounding box center [297, 275] width 171 height 14
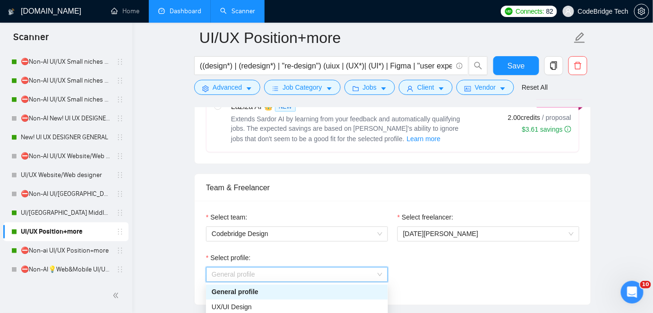
click at [227, 277] on span "General profile" at bounding box center [297, 275] width 171 height 14
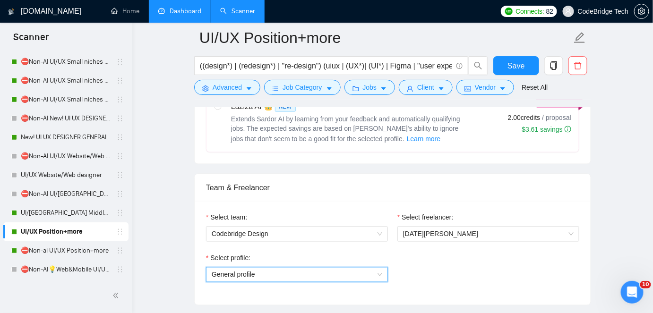
click at [247, 272] on span "General profile" at bounding box center [297, 275] width 171 height 14
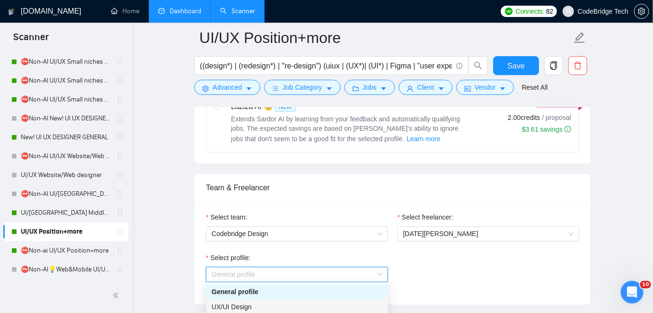
click at [236, 306] on span "UX/UI Design" at bounding box center [232, 308] width 40 height 8
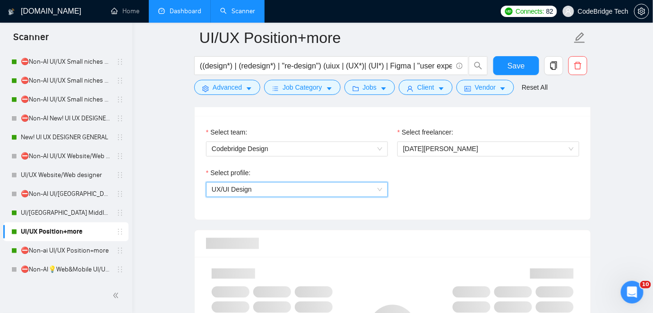
scroll to position [493, 0]
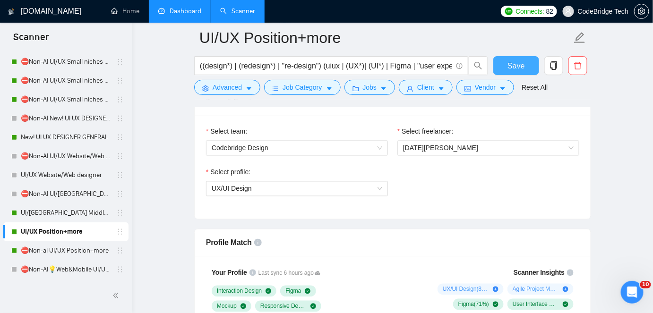
click at [518, 66] on span "Save" at bounding box center [515, 66] width 17 height 12
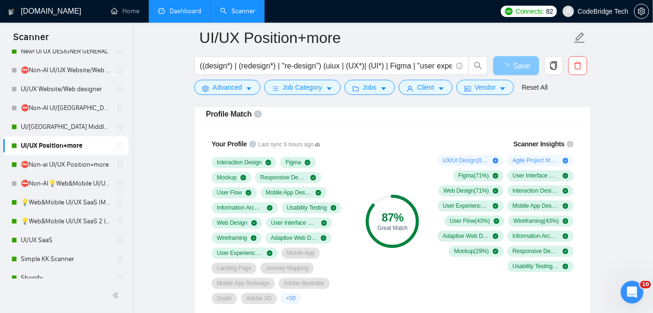
scroll to position [343, 0]
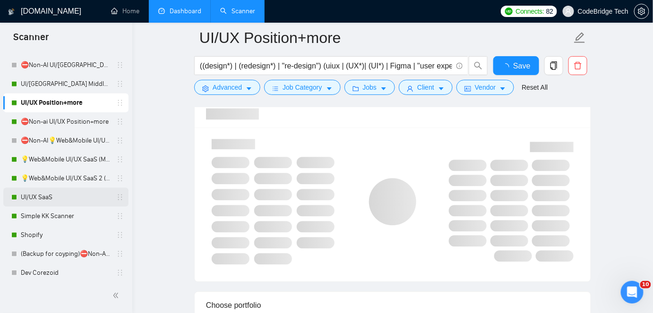
click at [39, 195] on link "UI/UX SaaS" at bounding box center [66, 197] width 90 height 19
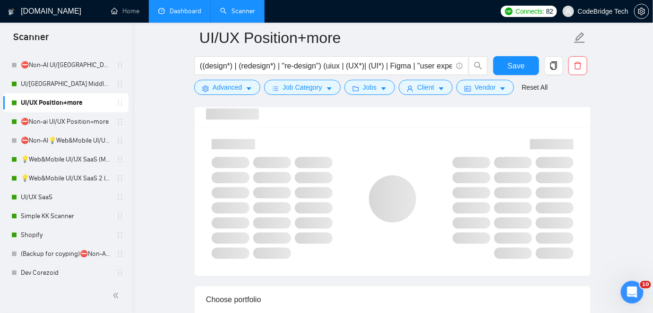
scroll to position [31, 0]
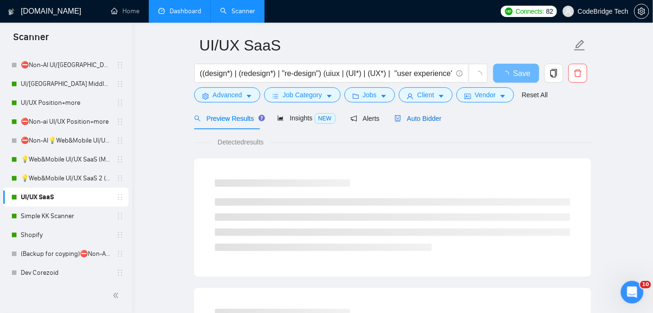
click at [409, 120] on span "Auto Bidder" at bounding box center [417, 119] width 47 height 8
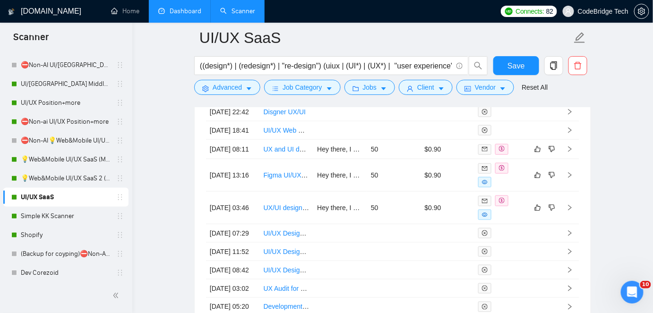
scroll to position [2691, 0]
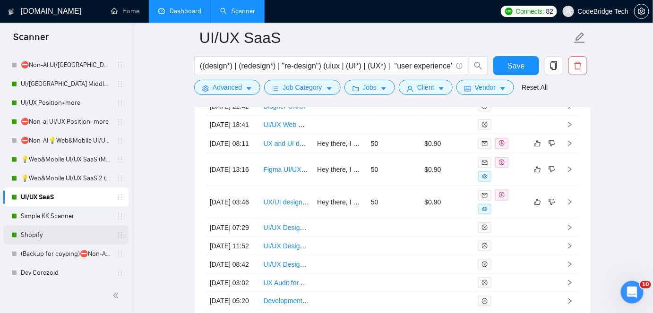
click at [30, 232] on link "Shopify" at bounding box center [66, 235] width 90 height 19
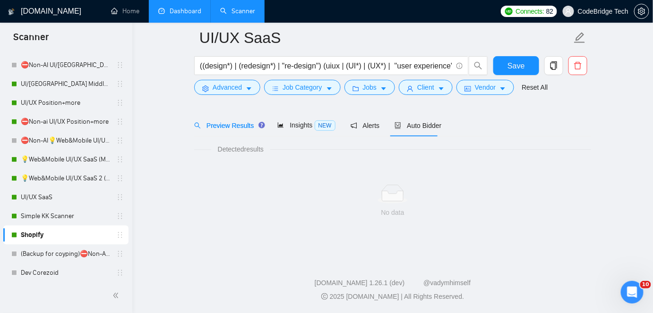
scroll to position [31, 0]
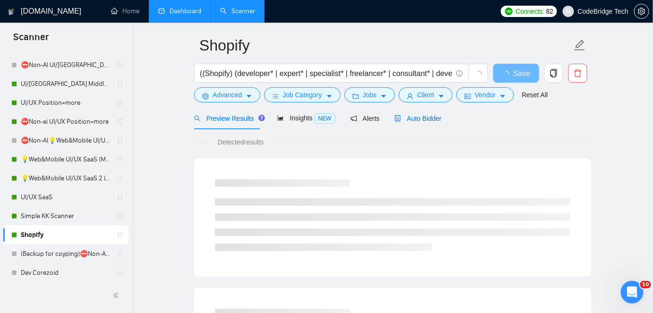
click at [427, 122] on span "Auto Bidder" at bounding box center [417, 119] width 47 height 8
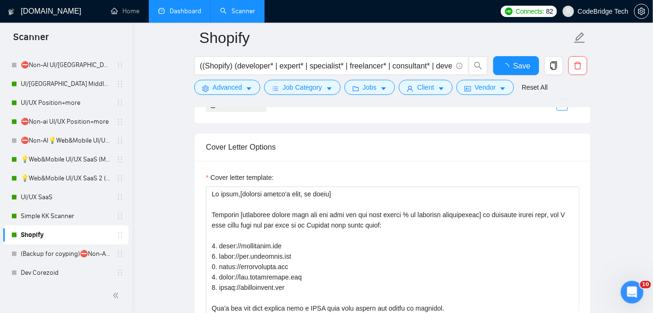
scroll to position [1045, 0]
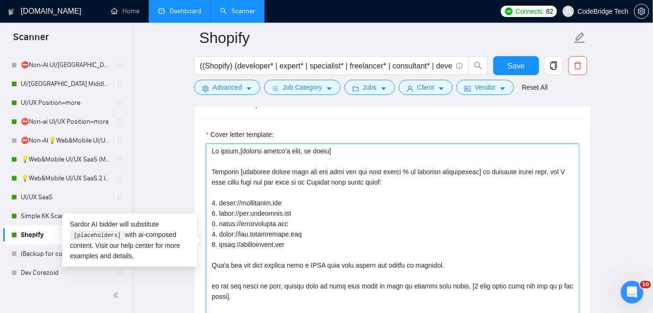
drag, startPoint x: 284, startPoint y: 201, endPoint x: 217, endPoint y: 201, distance: 66.6
click at [217, 201] on textarea "Cover letter template:" at bounding box center [392, 250] width 373 height 213
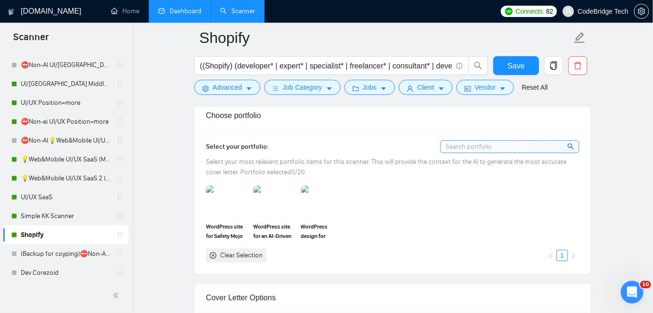
scroll to position [830, 0]
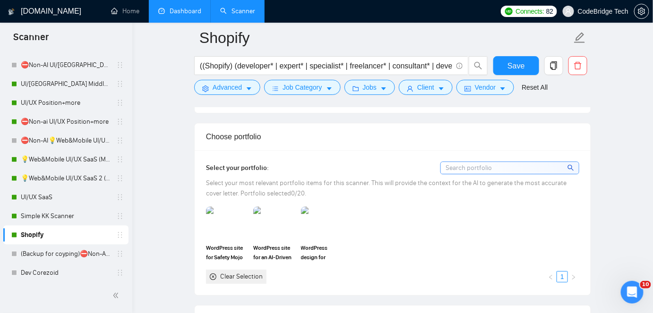
drag, startPoint x: 314, startPoint y: 243, endPoint x: 285, endPoint y: 174, distance: 74.7
click at [285, 174] on div "Select your portfolio: Select your most relevant portfolio items for this scann…" at bounding box center [392, 223] width 373 height 122
click at [319, 245] on span "WordPress design for Étrange, a creative digital agency" at bounding box center [322, 252] width 42 height 19
click at [322, 230] on div at bounding box center [322, 222] width 40 height 31
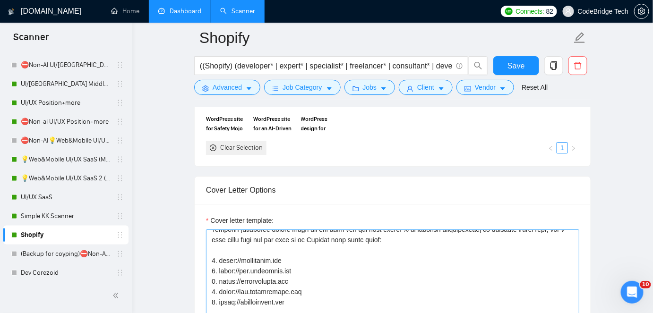
scroll to position [43, 0]
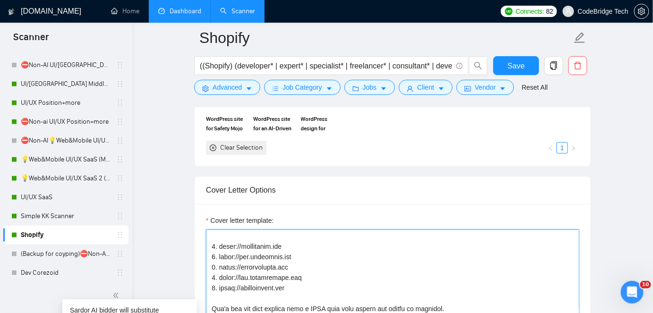
drag, startPoint x: 218, startPoint y: 242, endPoint x: 285, endPoint y: 243, distance: 67.6
drag, startPoint x: 288, startPoint y: 246, endPoint x: 218, endPoint y: 244, distance: 69.9
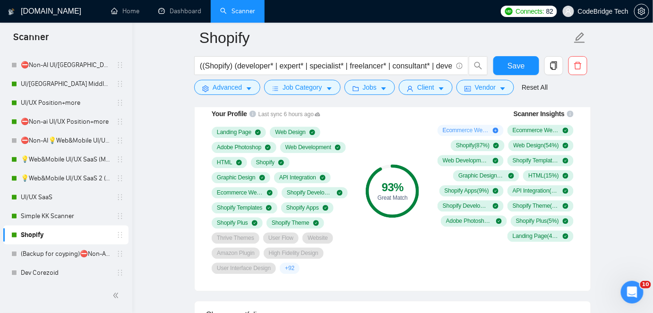
scroll to position [616, 0]
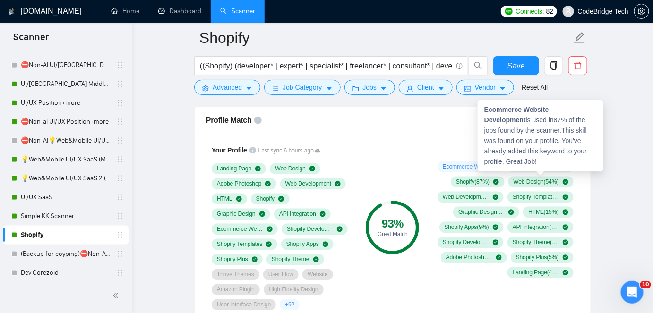
click at [552, 116] on div "Ecommerce Website Development is used in 87 % of the jobs found by the scanner.…" at bounding box center [541, 136] width 126 height 72
click at [549, 110] on strong "Ecommerce Website Development" at bounding box center [516, 115] width 65 height 18
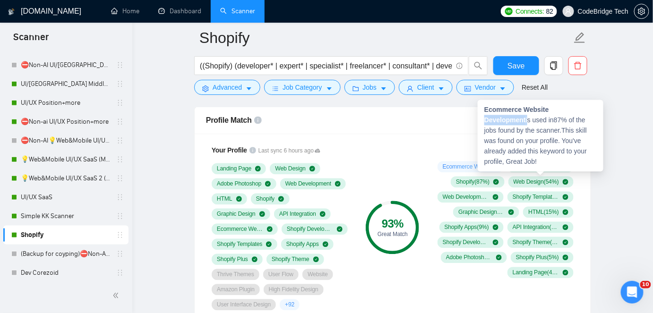
click at [549, 110] on strong "Ecommerce Website Development" at bounding box center [516, 115] width 65 height 18
drag, startPoint x: 486, startPoint y: 110, endPoint x: 593, endPoint y: 110, distance: 107.2
click at [593, 110] on div "Ecommerce Website Development is used in 87 % of the jobs found by the scanner.…" at bounding box center [541, 136] width 126 height 72
copy strong "commerce Website Development"
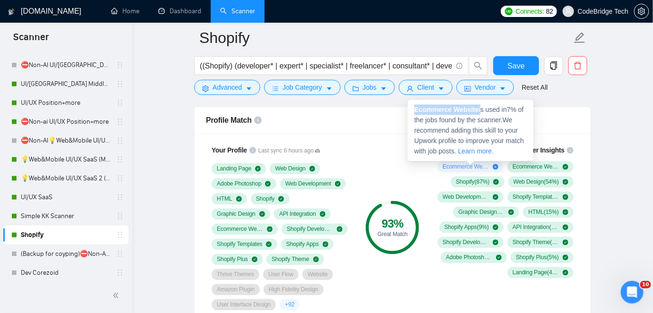
drag, startPoint x: 478, startPoint y: 110, endPoint x: 411, endPoint y: 109, distance: 67.1
click at [411, 109] on div "Ecommerce Website is used in 7 % of the jobs found by the scanner. We recommend…" at bounding box center [471, 130] width 126 height 61
copy span "Ecommerce Website"
